Goal: Check status

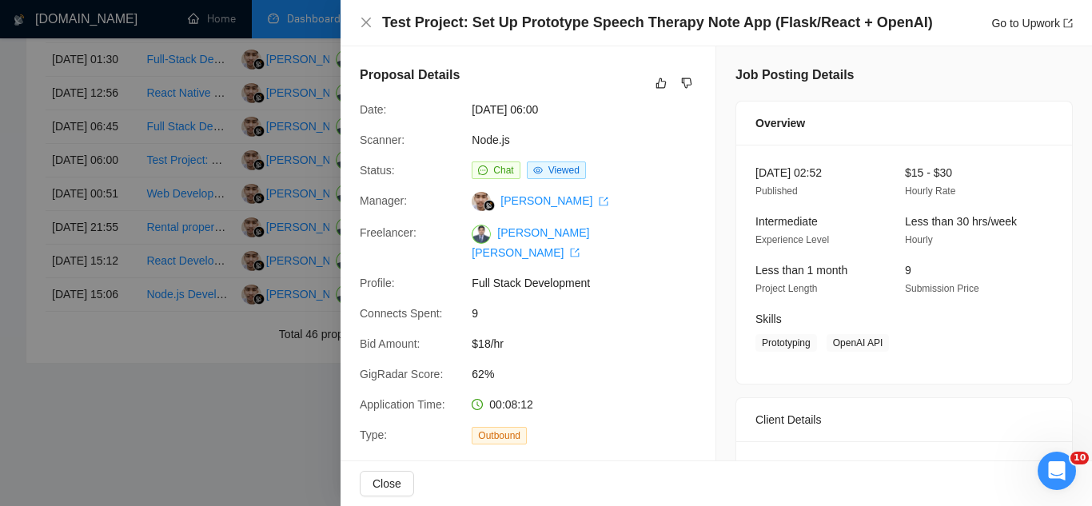
scroll to position [1443, 0]
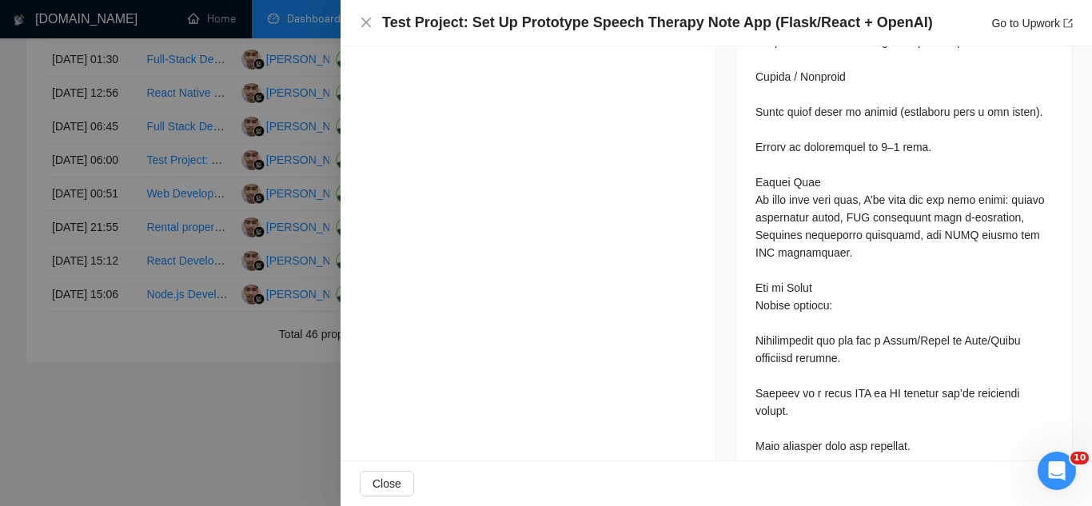
click at [151, 59] on div at bounding box center [546, 253] width 1092 height 506
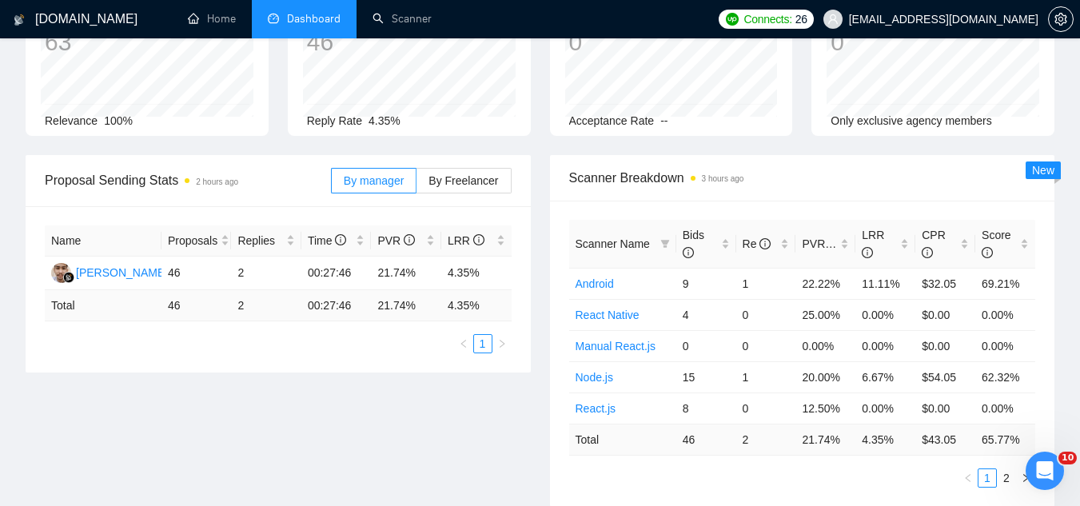
scroll to position [0, 0]
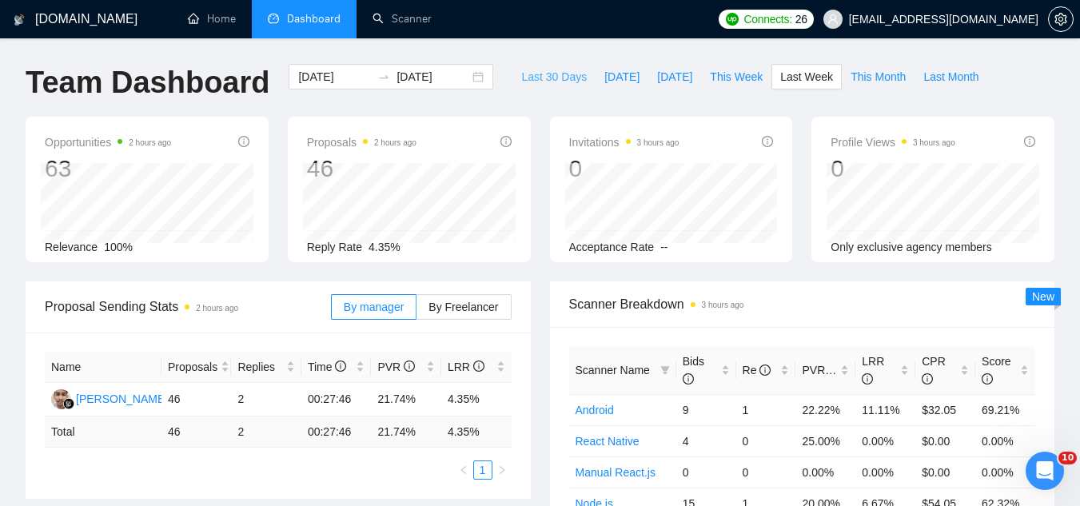
click at [531, 75] on span "Last 30 Days" at bounding box center [554, 77] width 66 height 18
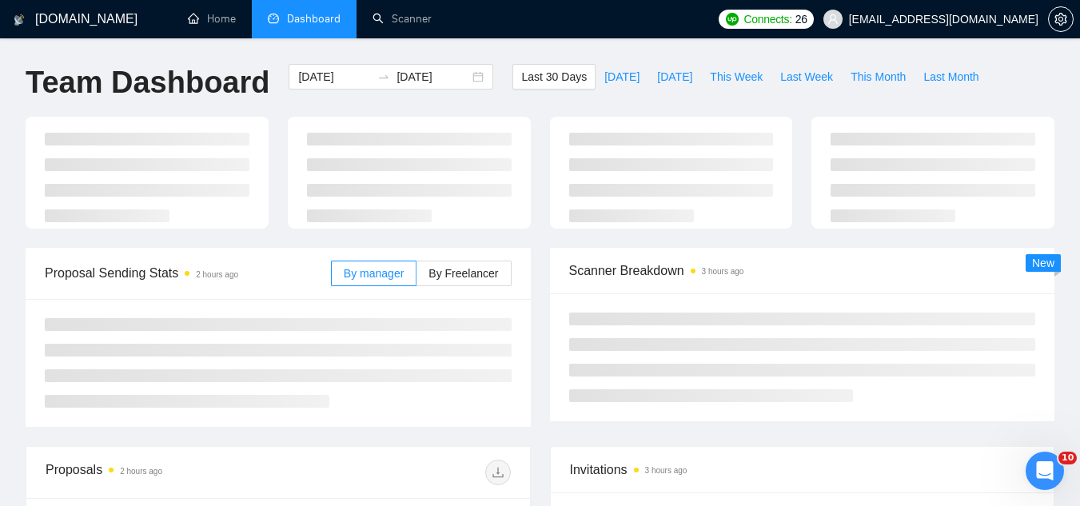
type input "[DATE]"
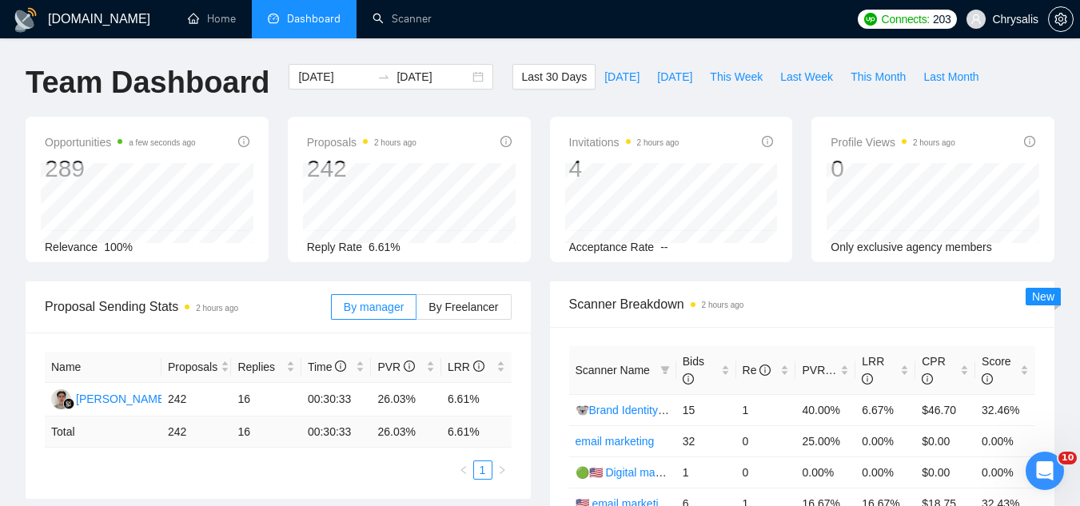
click at [355, 107] on div "[DATE] [DATE]" at bounding box center [391, 90] width 224 height 53
click at [495, 310] on span "By Freelancer" at bounding box center [463, 307] width 70 height 13
click at [416, 311] on input "By Freelancer" at bounding box center [416, 311] width 0 height 0
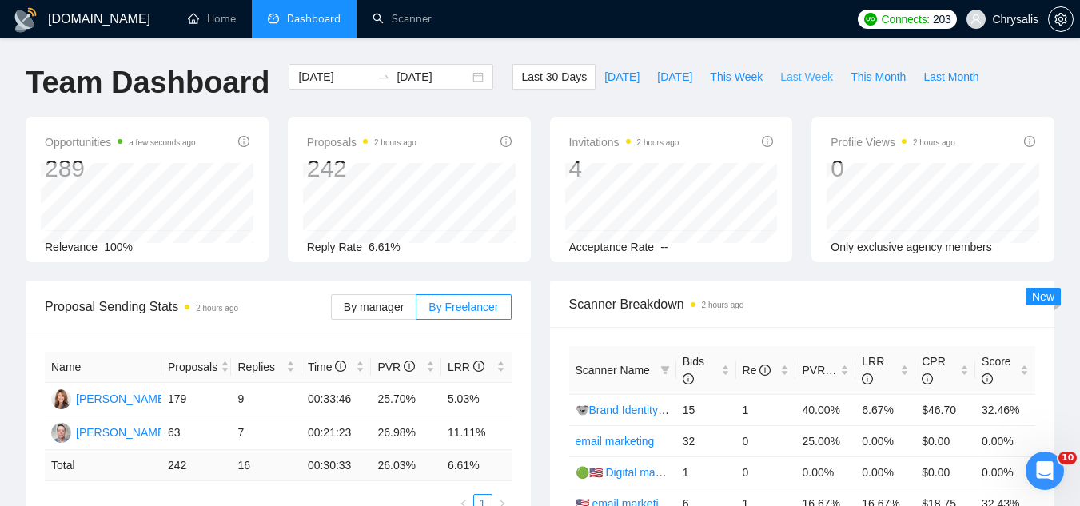
click at [789, 82] on span "Last Week" at bounding box center [806, 77] width 53 height 18
type input "[DATE]"
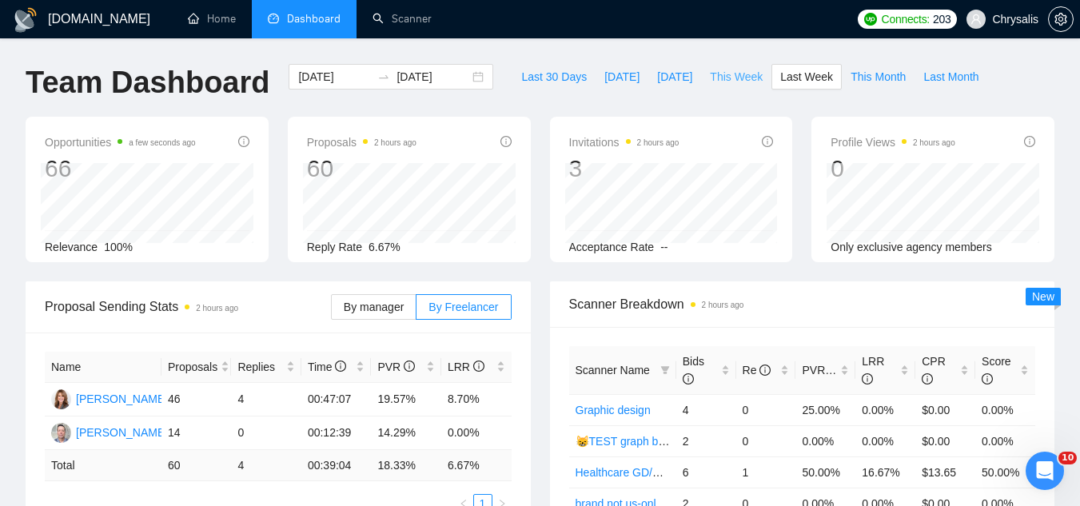
click at [710, 79] on span "This Week" at bounding box center [736, 77] width 53 height 18
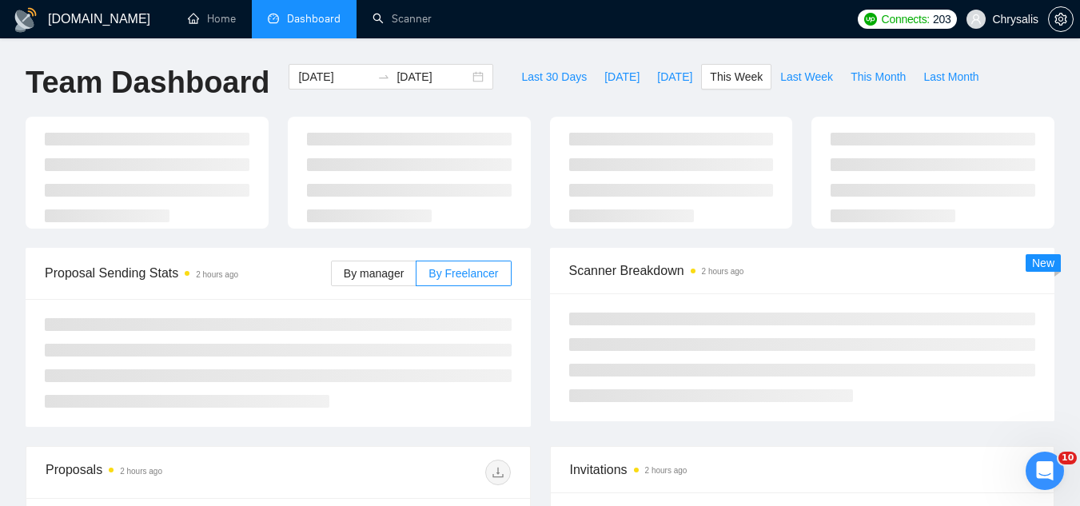
type input "[DATE]"
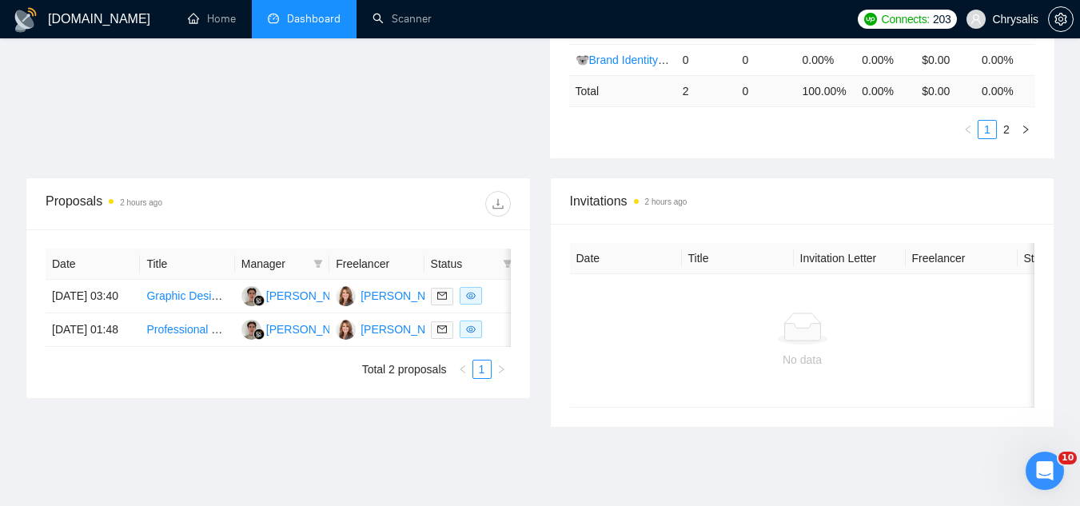
scroll to position [480, 0]
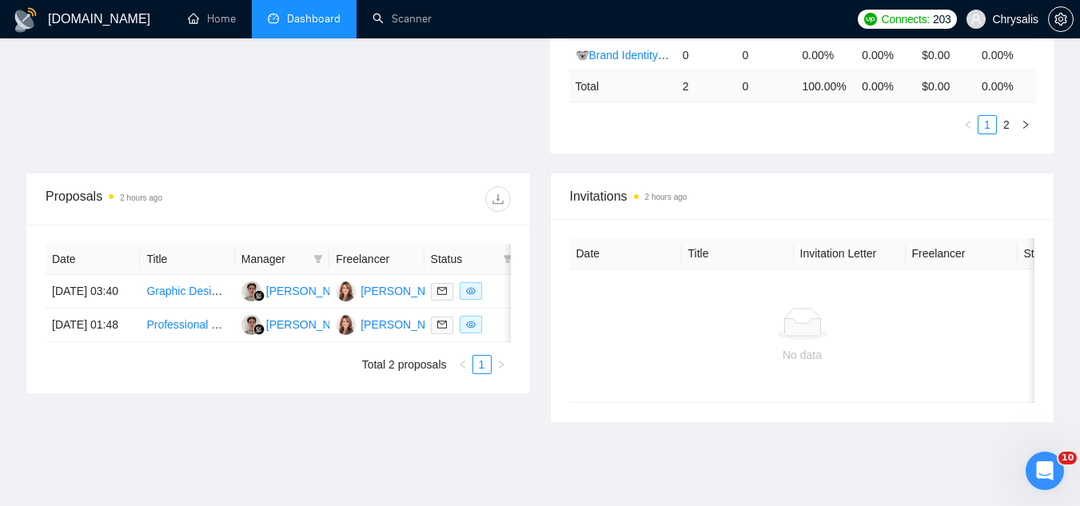
click at [639, 379] on div "No data" at bounding box center [802, 335] width 465 height 133
